Goal: Information Seeking & Learning: Learn about a topic

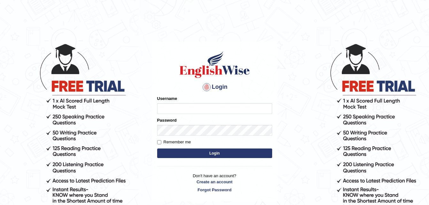
type input "dngwenya"
click at [211, 152] on button "Login" at bounding box center [214, 153] width 115 height 10
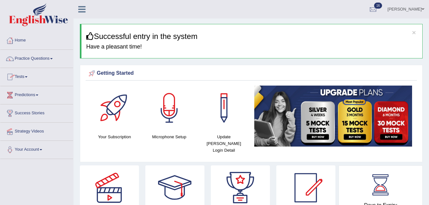
click at [38, 95] on link "Predictions" at bounding box center [36, 94] width 73 height 16
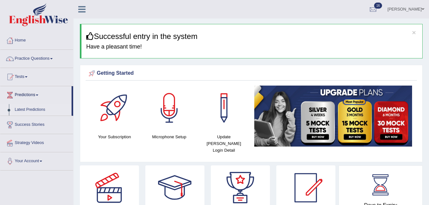
click at [37, 110] on link "Latest Predictions" at bounding box center [42, 109] width 60 height 11
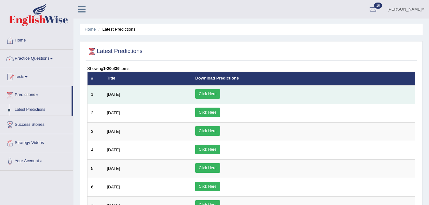
click at [220, 94] on link "Click Here" at bounding box center [207, 94] width 25 height 10
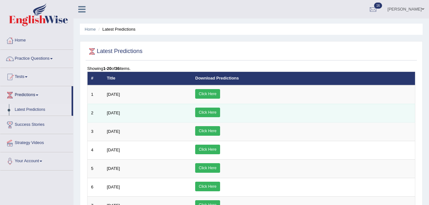
click at [119, 114] on span "[DATE]" at bounding box center [113, 112] width 13 height 5
click at [220, 113] on link "Click Here" at bounding box center [207, 113] width 25 height 10
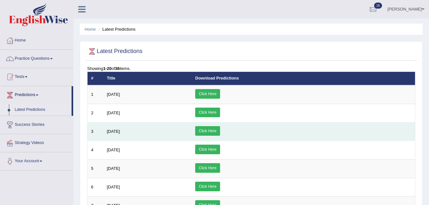
click at [220, 132] on link "Click Here" at bounding box center [207, 131] width 25 height 10
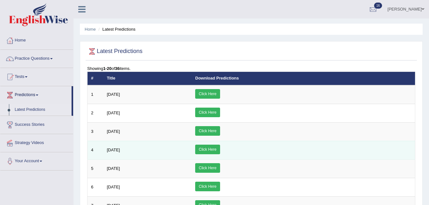
click at [220, 150] on link "Click Here" at bounding box center [207, 150] width 25 height 10
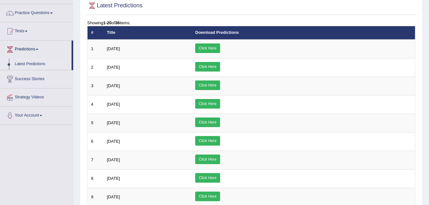
scroll to position [51, 0]
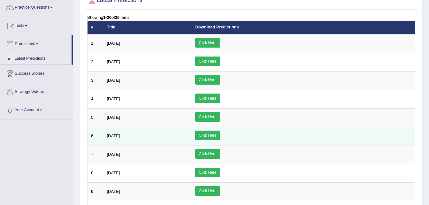
click at [220, 136] on link "Click Here" at bounding box center [207, 136] width 25 height 10
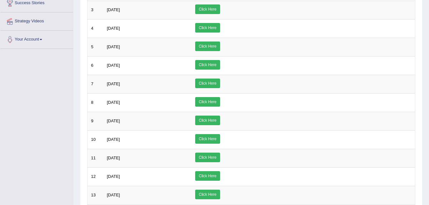
scroll to position [128, 0]
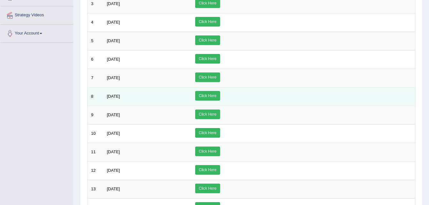
click at [220, 96] on link "Click Here" at bounding box center [207, 96] width 25 height 10
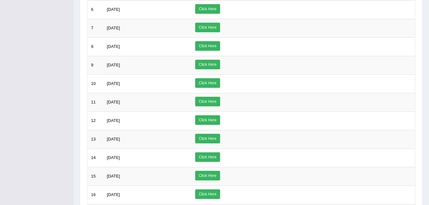
scroll to position [179, 0]
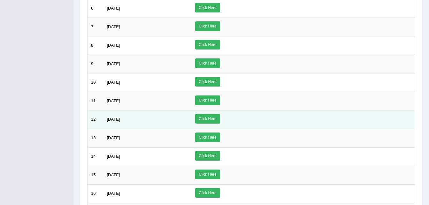
click at [220, 121] on link "Click Here" at bounding box center [207, 119] width 25 height 10
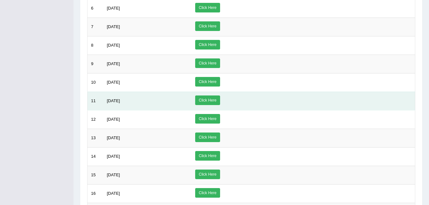
click at [220, 101] on link "Click Here" at bounding box center [207, 100] width 25 height 10
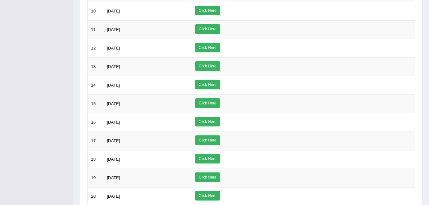
scroll to position [255, 0]
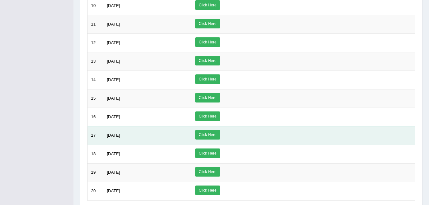
click at [220, 134] on link "Click Here" at bounding box center [207, 135] width 25 height 10
click at [220, 135] on link "Click Here" at bounding box center [207, 135] width 25 height 10
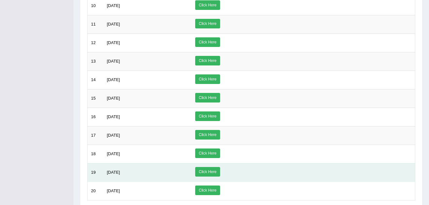
click at [220, 171] on link "Click Here" at bounding box center [207, 172] width 25 height 10
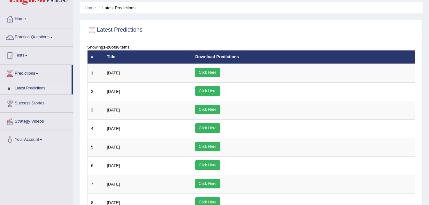
scroll to position [0, 0]
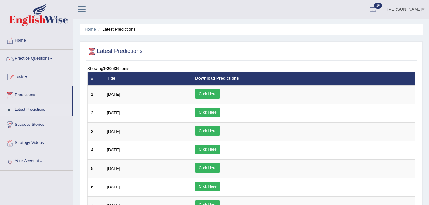
click at [422, 9] on span at bounding box center [422, 9] width 3 height 4
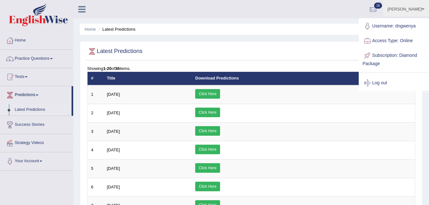
click at [373, 83] on link "Log out" at bounding box center [393, 83] width 69 height 15
